Goal: Information Seeking & Learning: Learn about a topic

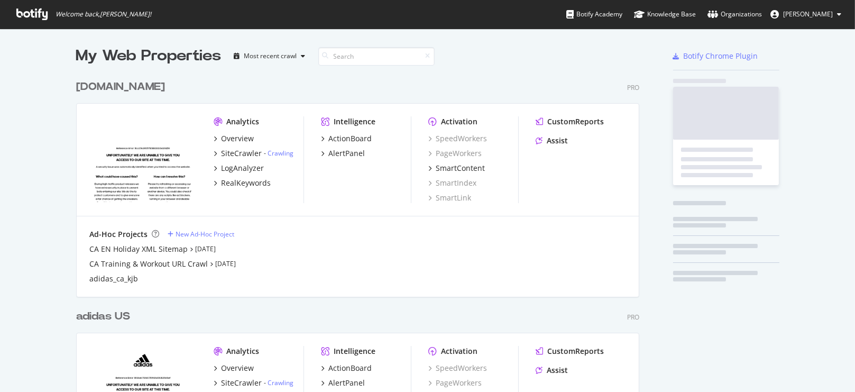
scroll to position [469, 563]
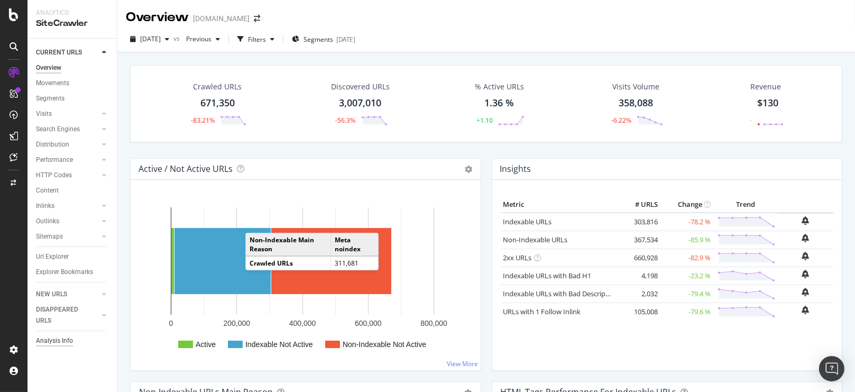
click at [50, 340] on div "Analysis Info" at bounding box center [54, 340] width 37 height 11
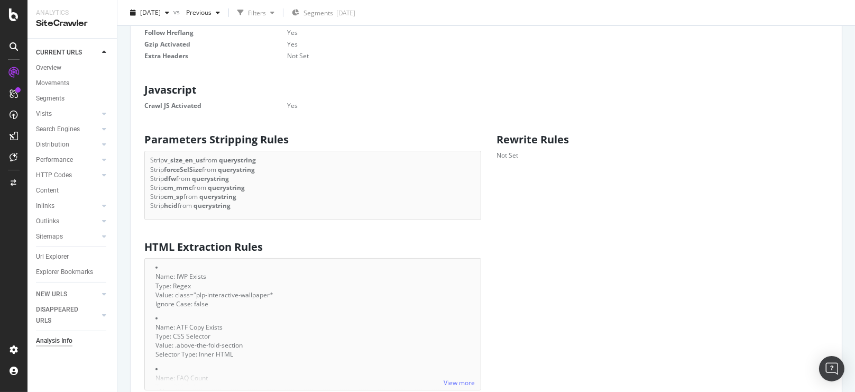
scroll to position [511, 0]
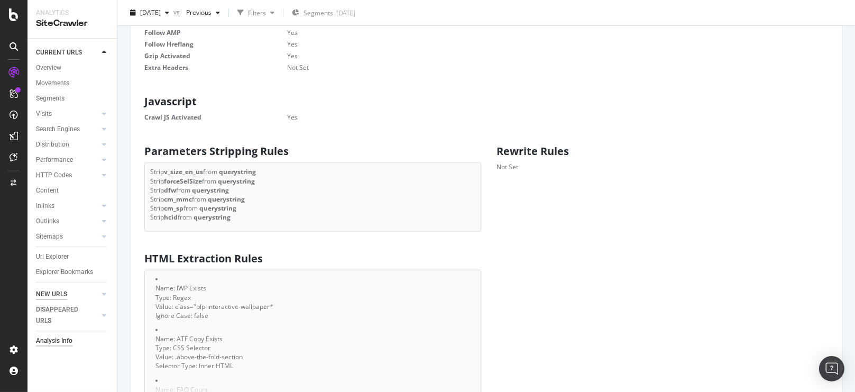
click at [48, 295] on div "NEW URLS" at bounding box center [51, 294] width 31 height 11
